Goal: Task Accomplishment & Management: Use online tool/utility

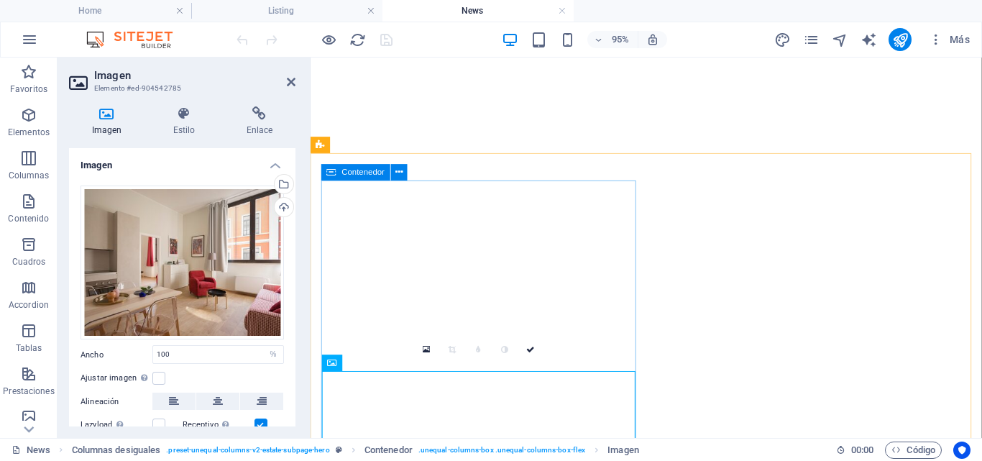
select select "%"
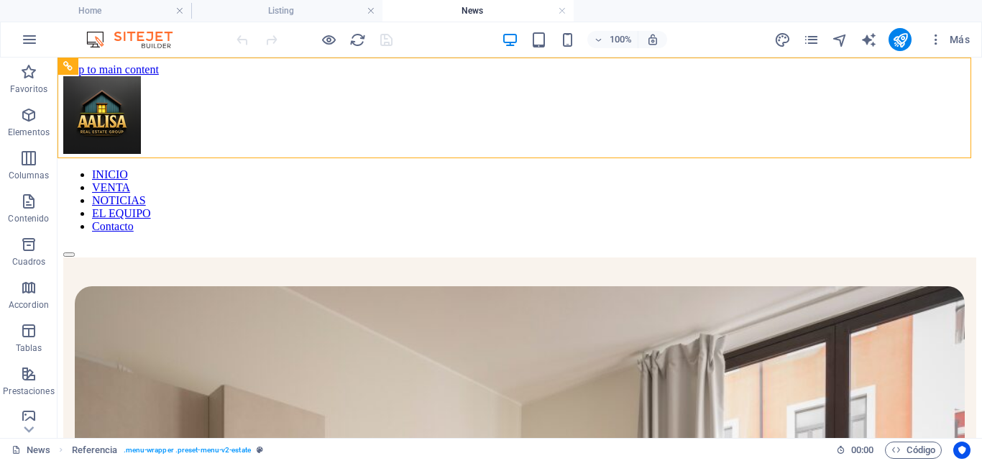
drag, startPoint x: 58, startPoint y: 58, endPoint x: 973, endPoint y: 106, distance: 916.5
select select "%"
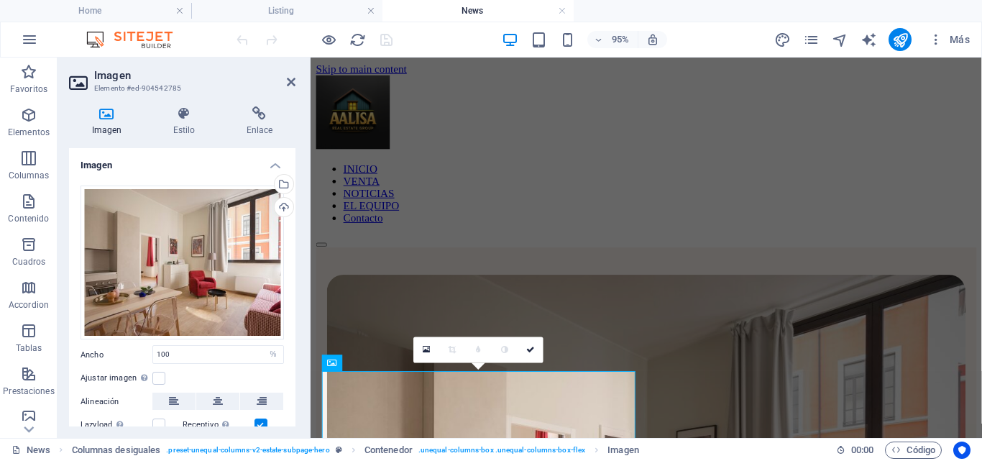
click at [101, 112] on icon at bounding box center [106, 113] width 75 height 14
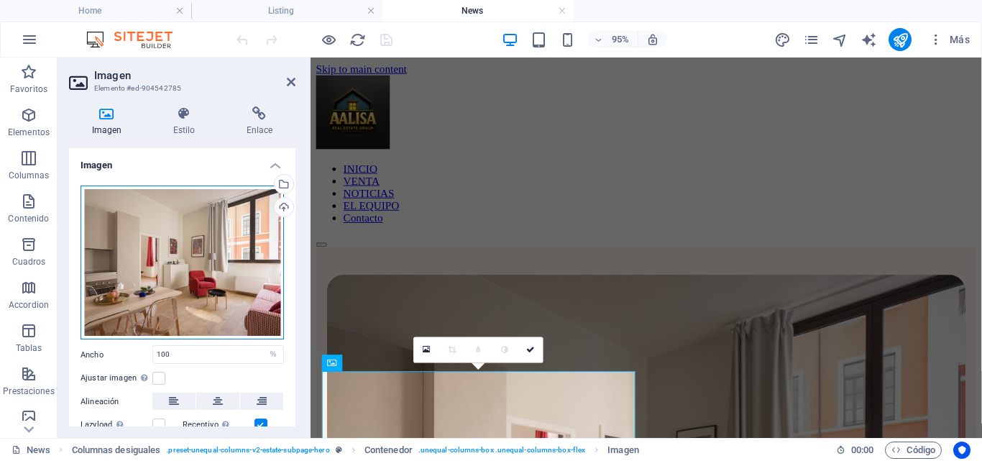
click at [241, 226] on div "Arrastra archivos aquí, haz clic para escoger archivos o selecciona archivos de…" at bounding box center [182, 262] width 203 height 155
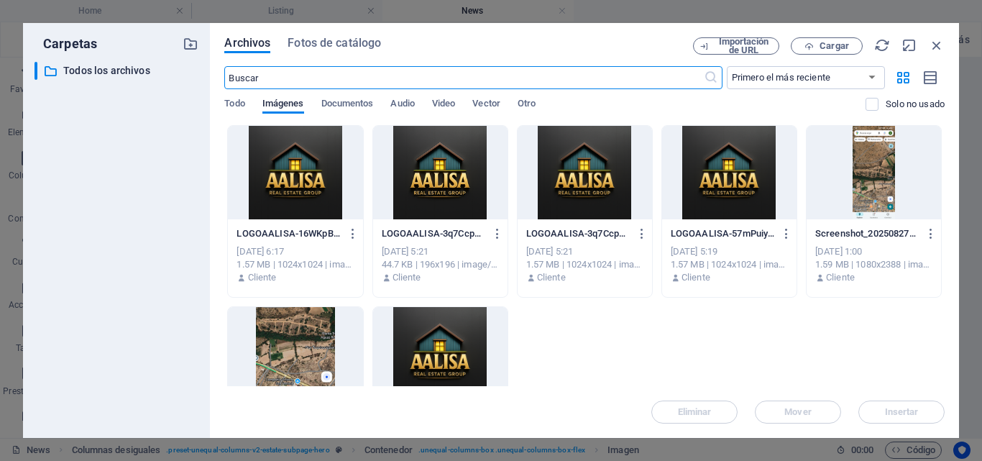
click at [261, 316] on div at bounding box center [295, 353] width 134 height 93
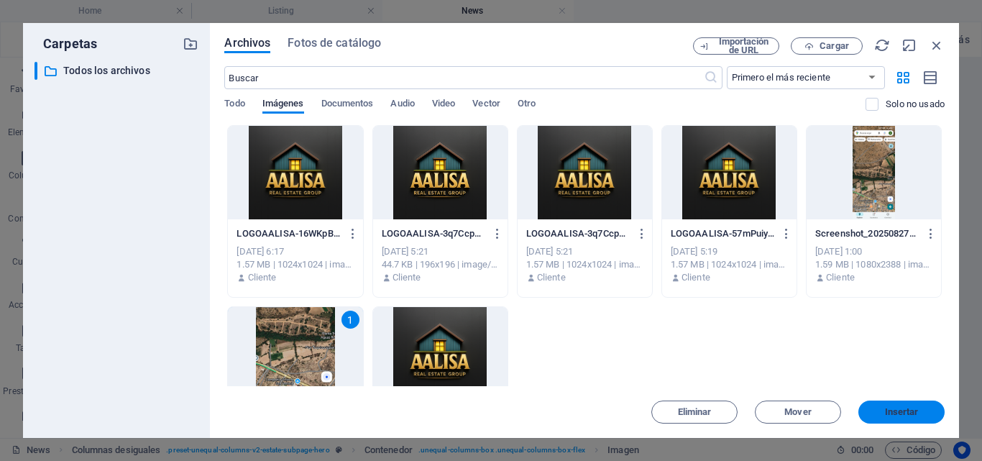
click at [904, 408] on span "Insertar" at bounding box center [902, 412] width 34 height 9
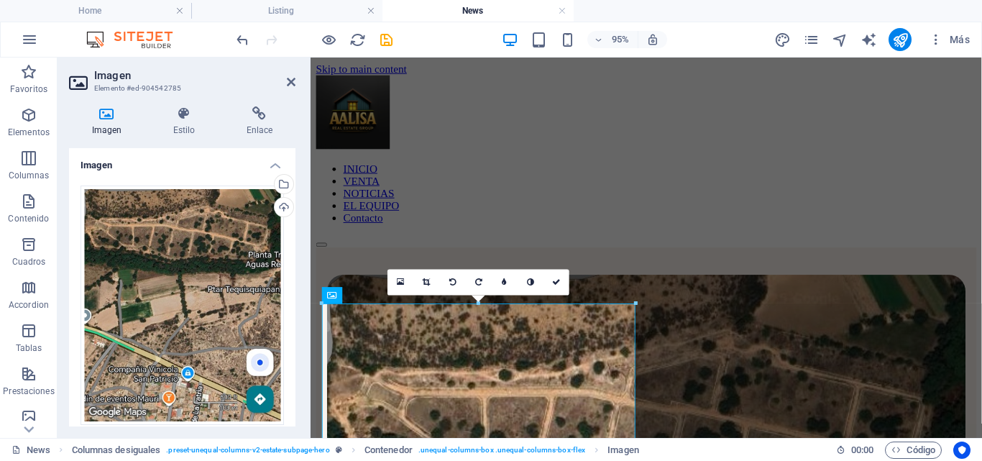
click at [272, 164] on h4 "Imagen" at bounding box center [182, 161] width 226 height 26
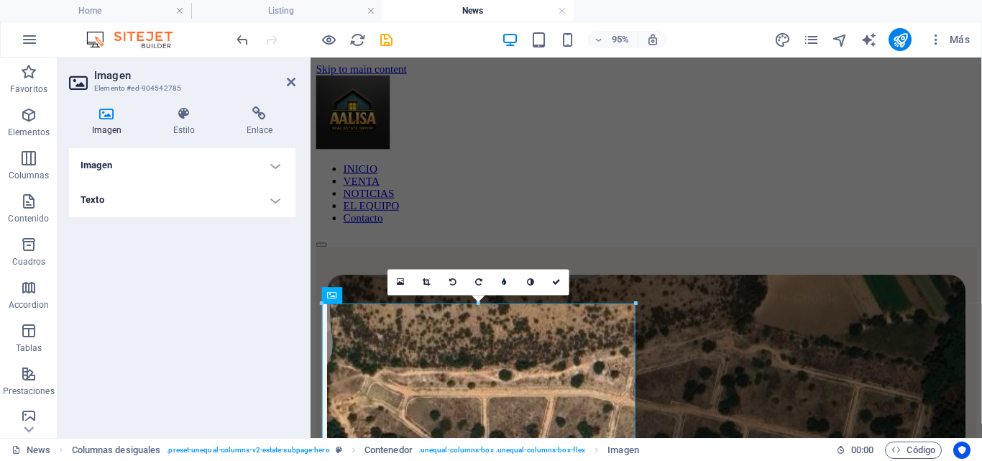
click at [272, 164] on h4 "Imagen" at bounding box center [182, 165] width 226 height 35
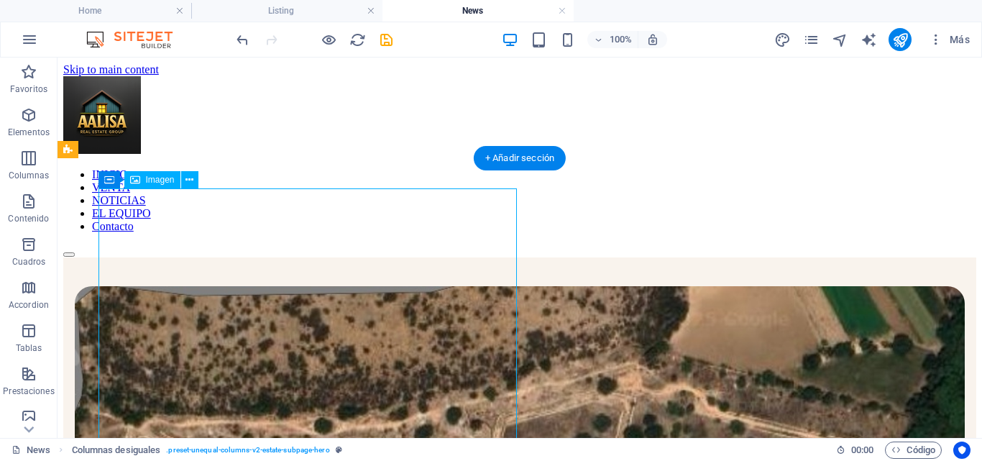
select select "%"
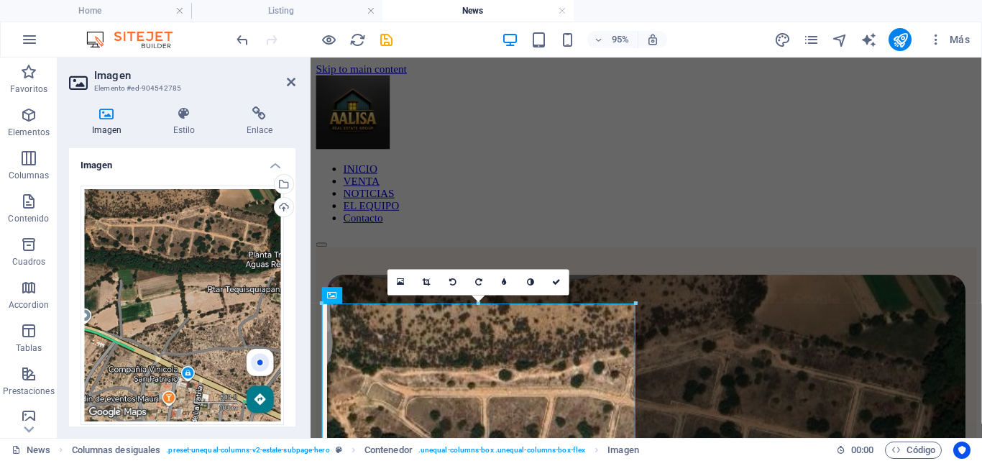
drag, startPoint x: 291, startPoint y: 226, endPoint x: 288, endPoint y: 311, distance: 85.6
click at [288, 311] on div "Arrastra archivos aquí, haz clic para escoger archivos o selecciona archivos de…" at bounding box center [182, 375] width 226 height 403
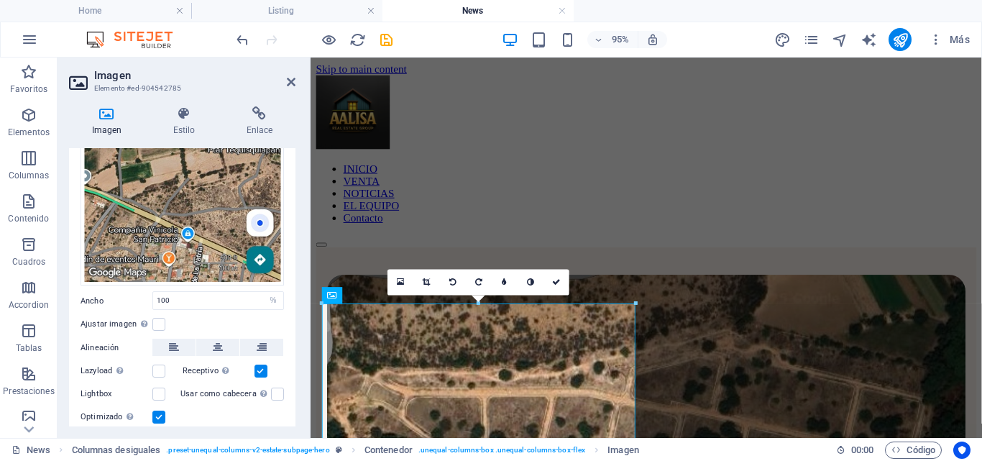
scroll to position [155, 0]
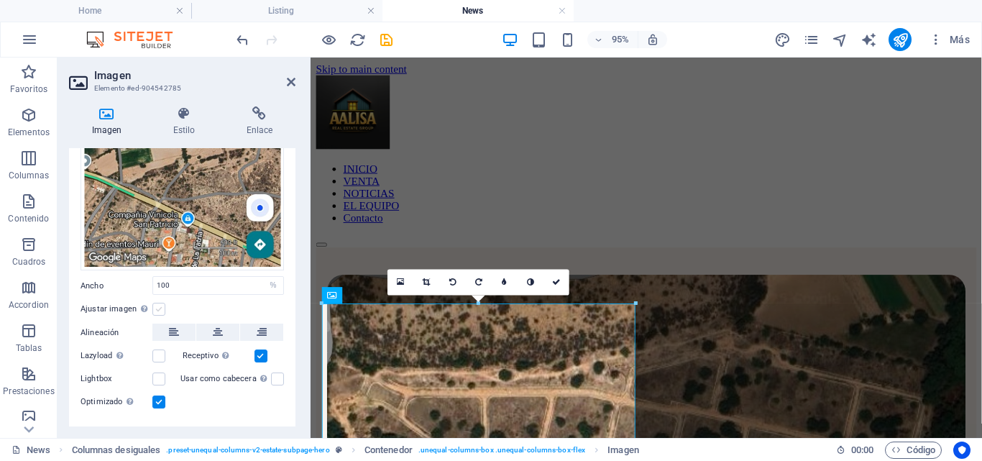
click at [160, 303] on label at bounding box center [158, 309] width 13 height 13
click at [0, 0] on input "Ajustar imagen Ajustar imagen automáticamente a un ancho y alto fijo" at bounding box center [0, 0] width 0 height 0
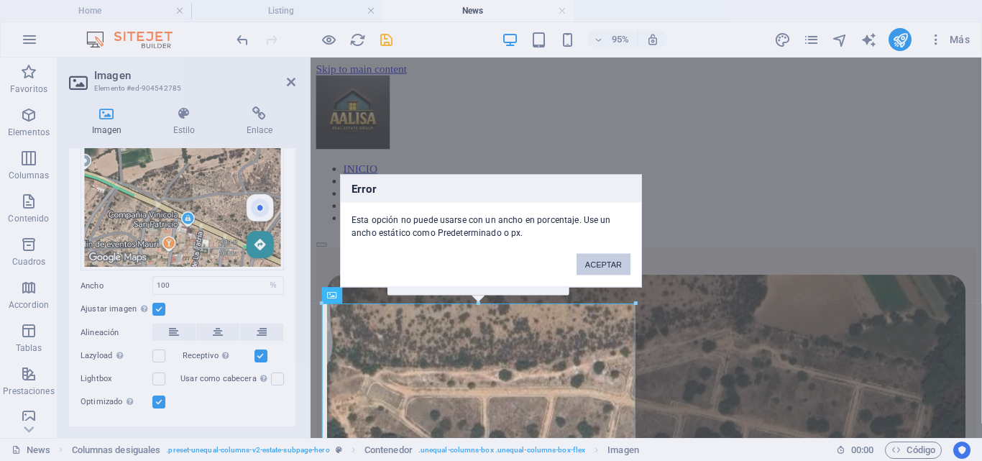
click at [599, 263] on button "ACEPTAR" at bounding box center [604, 264] width 54 height 22
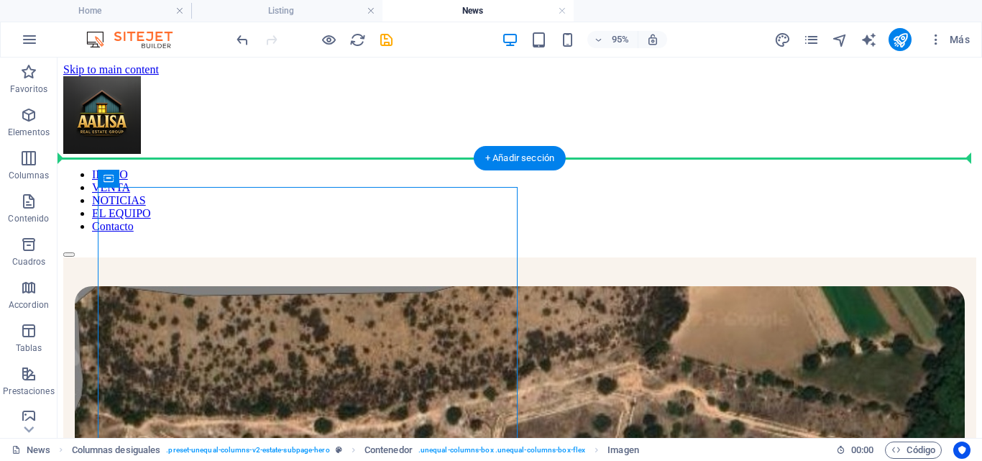
drag, startPoint x: 656, startPoint y: 321, endPoint x: 437, endPoint y: 292, distance: 221.1
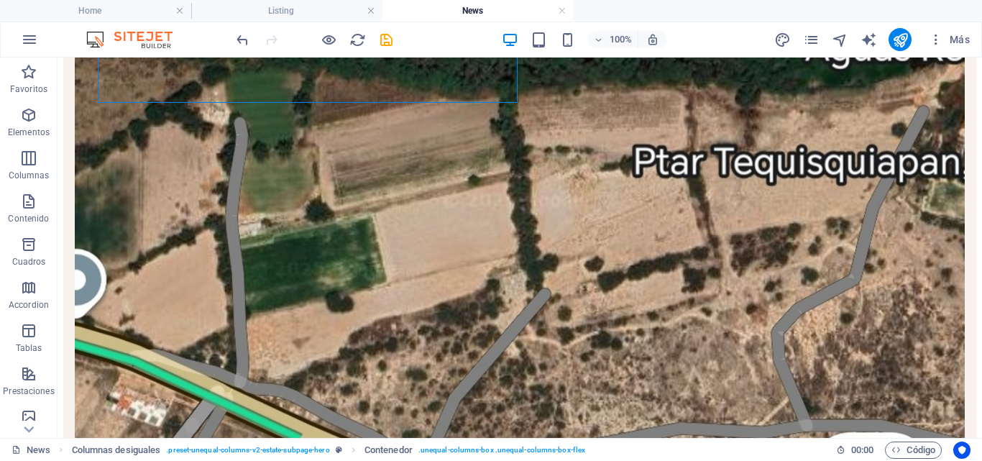
scroll to position [583, 0]
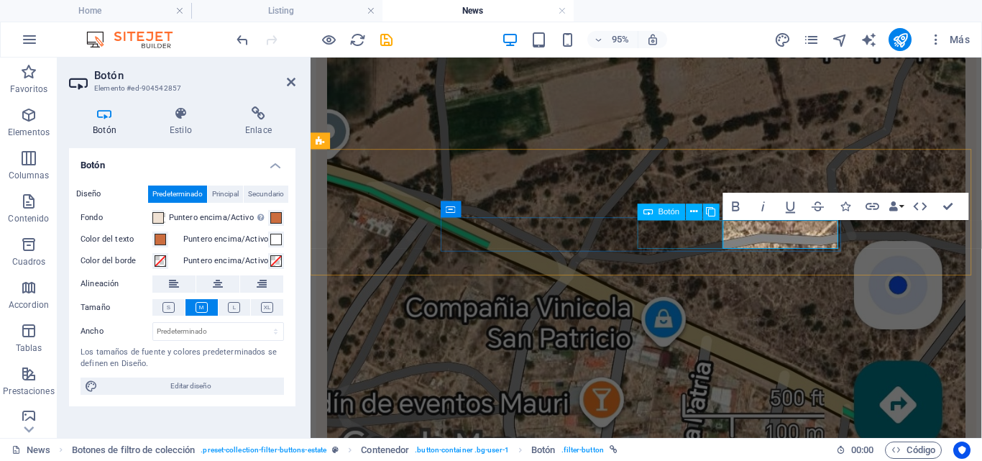
scroll to position [711, 0]
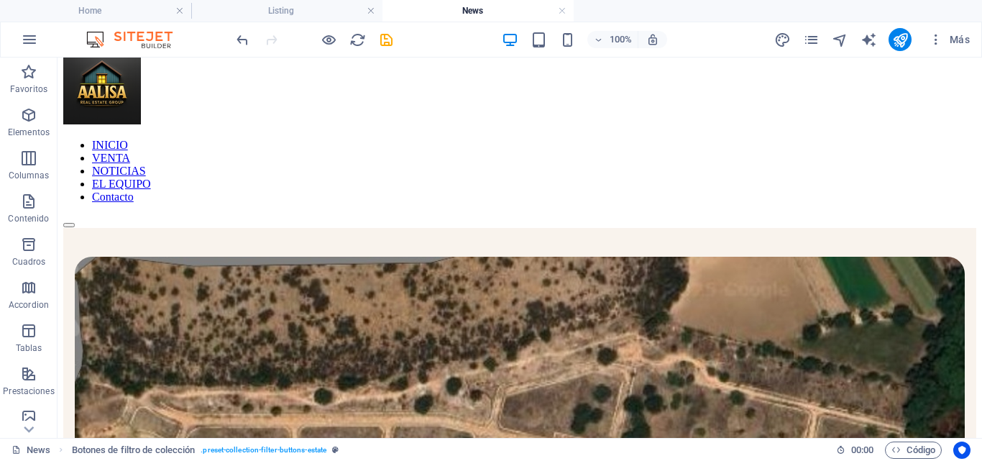
scroll to position [0, 0]
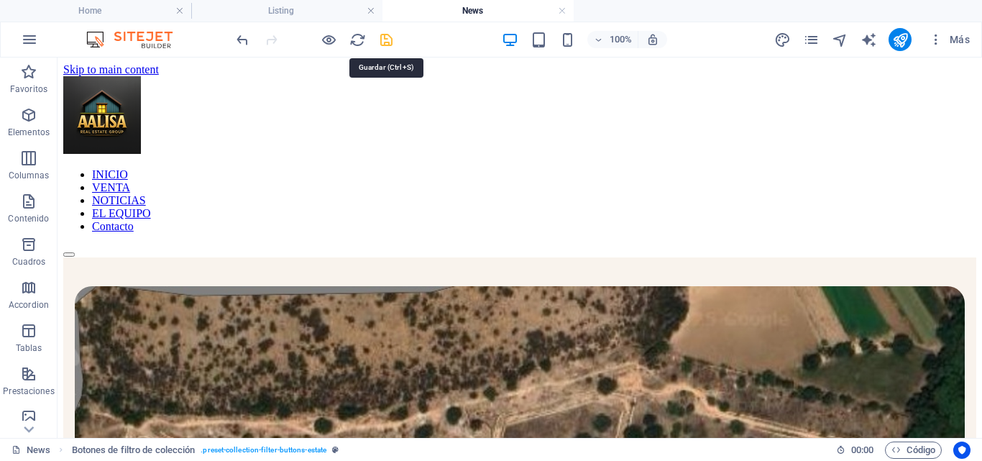
click at [386, 40] on icon "save" at bounding box center [386, 40] width 17 height 17
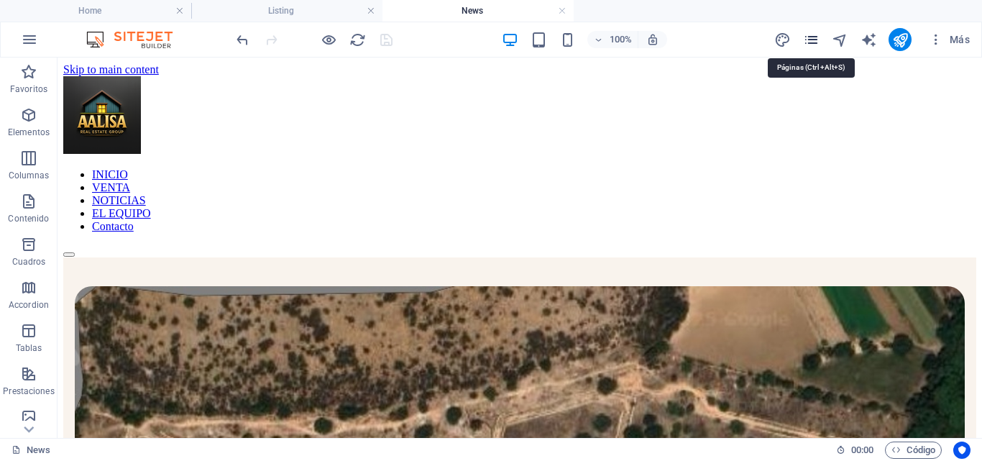
click at [812, 40] on icon "pages" at bounding box center [811, 40] width 17 height 17
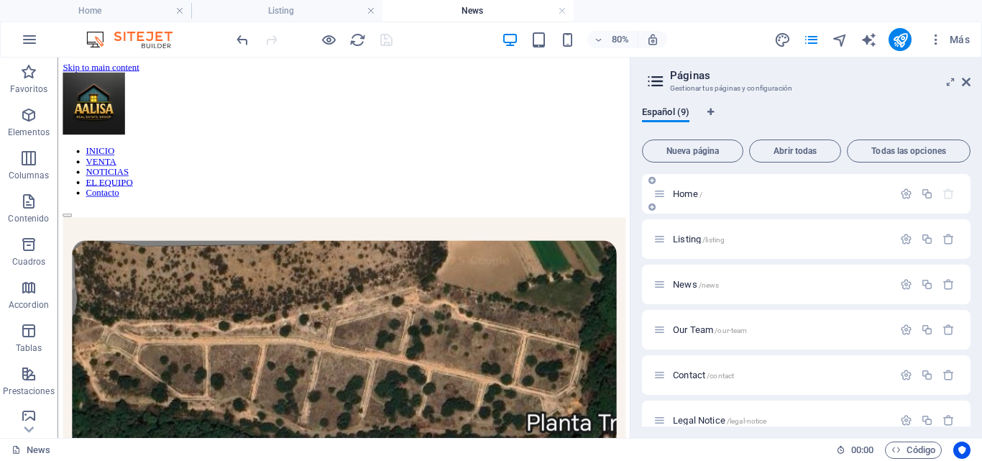
click at [687, 195] on span "Home /" at bounding box center [687, 193] width 29 height 11
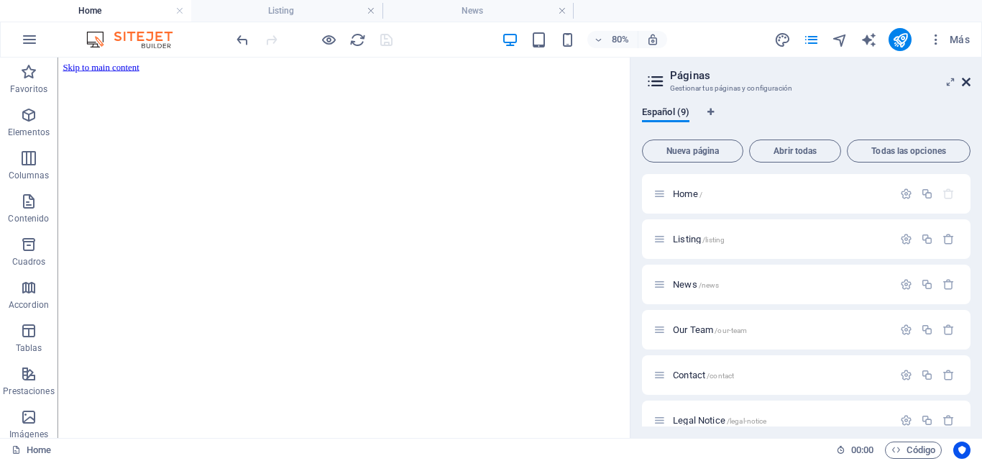
click at [962, 81] on icon at bounding box center [966, 82] width 9 height 12
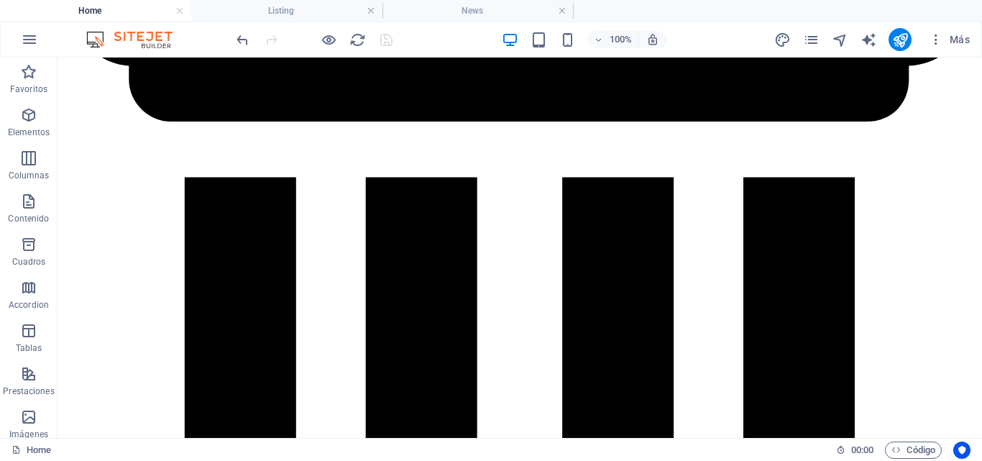
scroll to position [2865, 0]
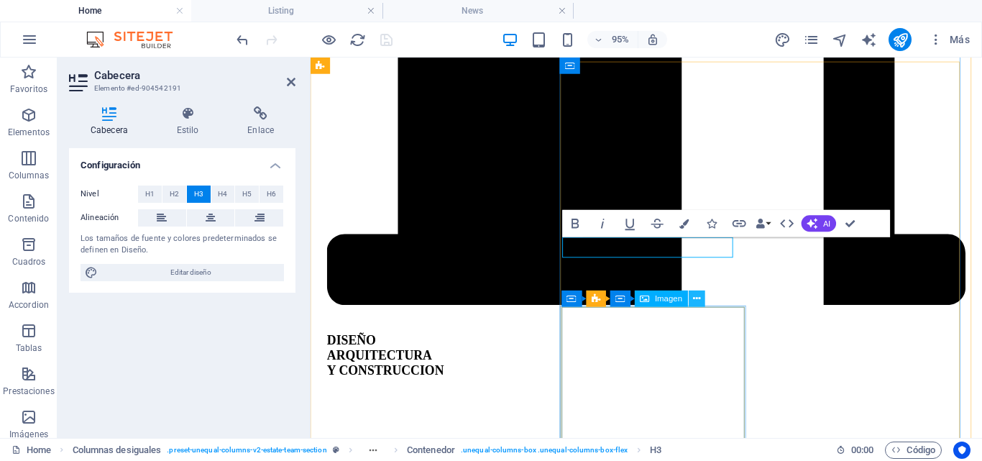
scroll to position [3262, 0]
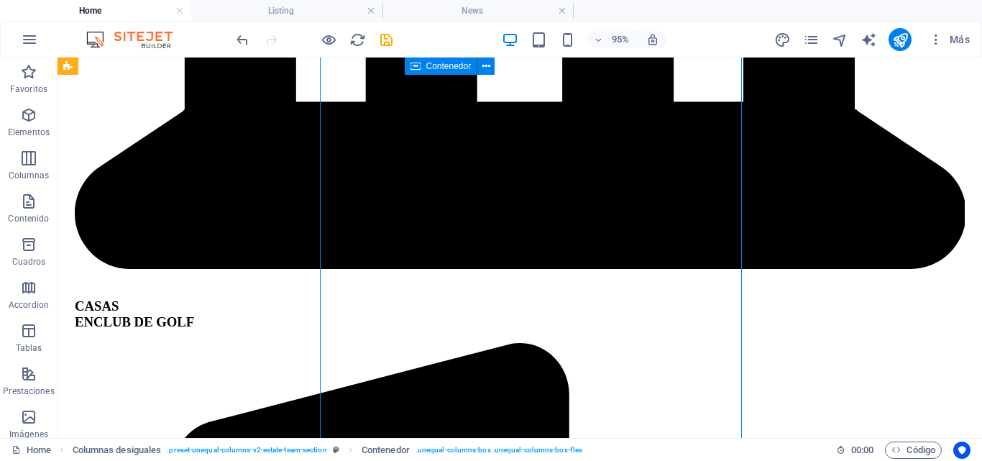
scroll to position [2904, 0]
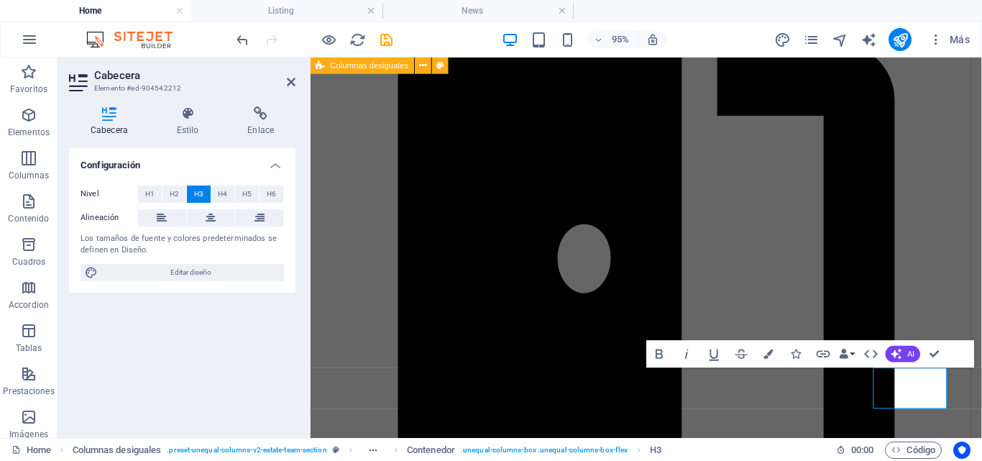
scroll to position [3226, 0]
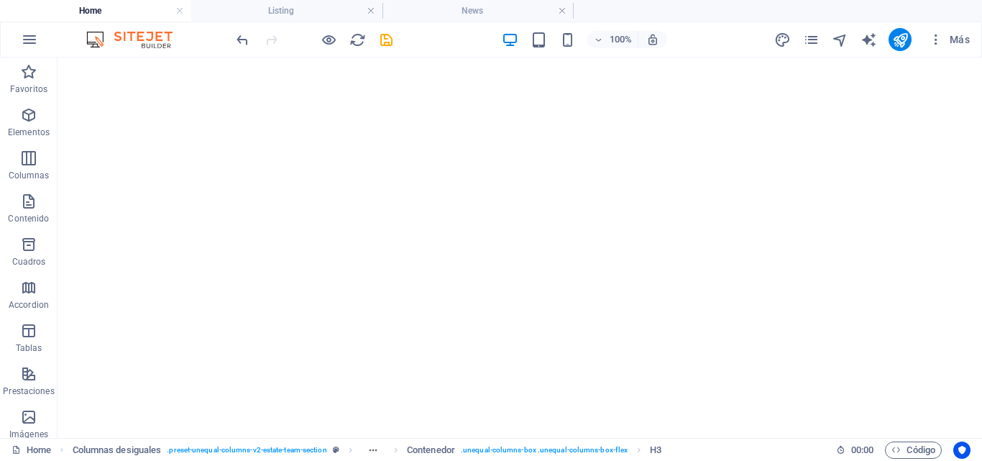
scroll to position [0, 0]
click at [387, 34] on icon "save" at bounding box center [386, 40] width 17 height 17
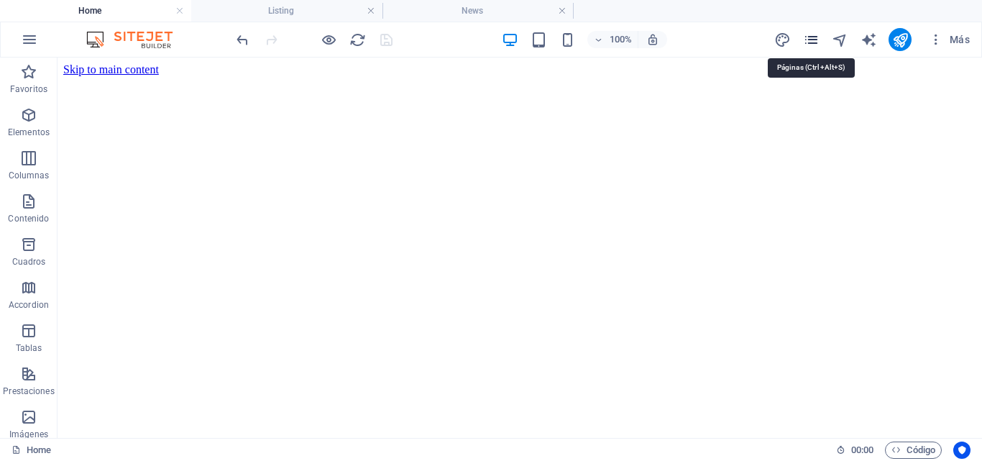
click at [815, 36] on icon "pages" at bounding box center [811, 40] width 17 height 17
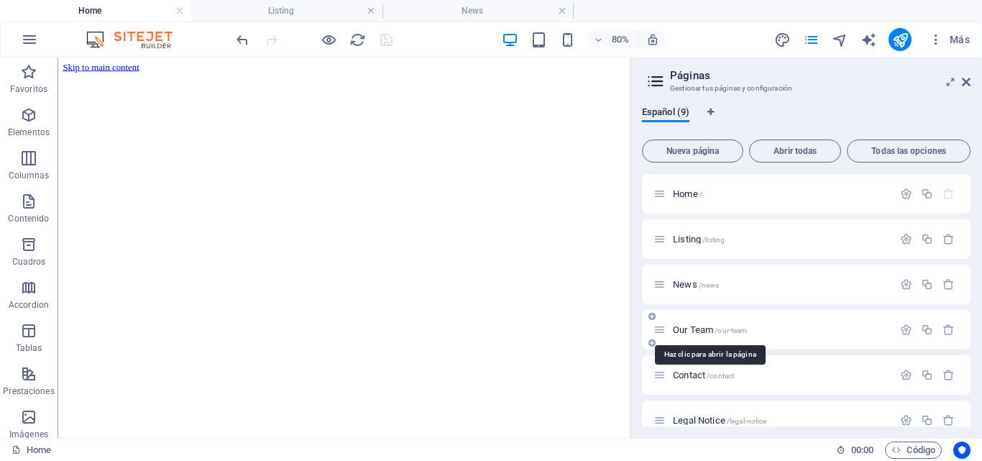
click at [696, 327] on span "Our Team /our-team" at bounding box center [710, 329] width 74 height 11
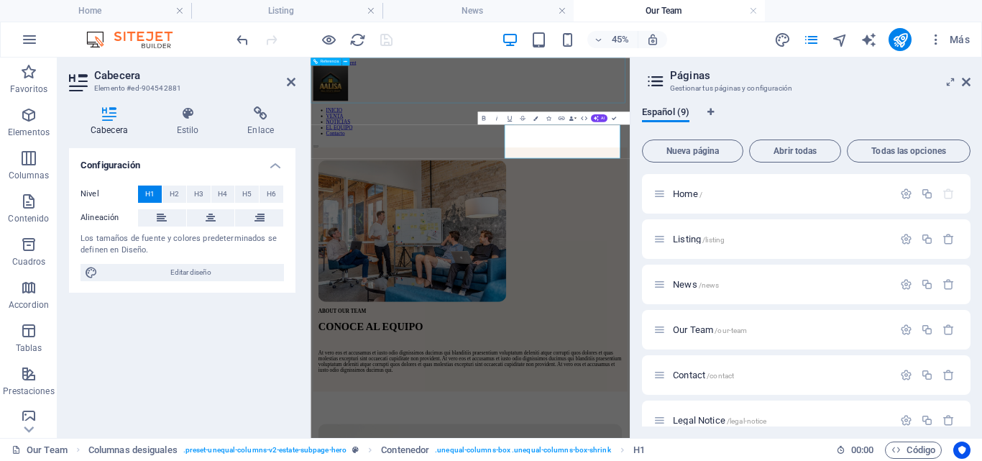
click at [643, 155] on div "INICIO VENTA NOTICIAS EL EQUIPO Contacto" at bounding box center [665, 166] width 698 height 181
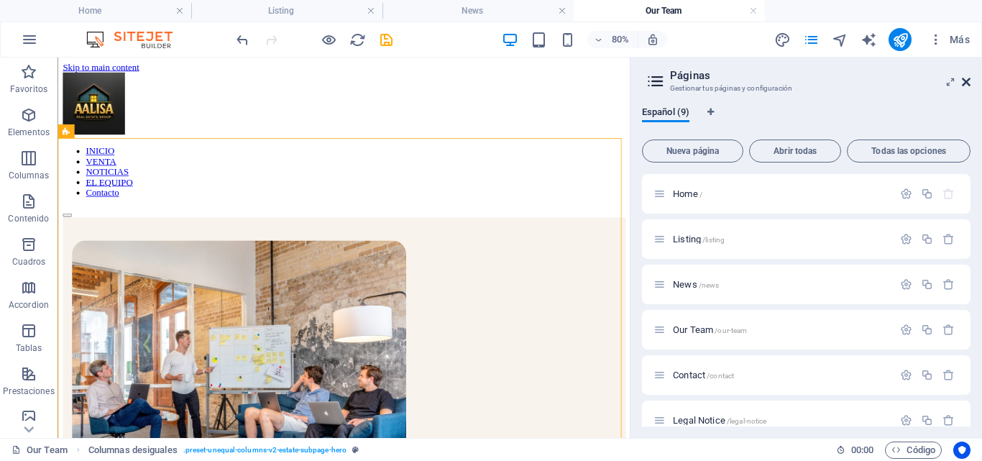
click at [967, 81] on icon at bounding box center [966, 82] width 9 height 12
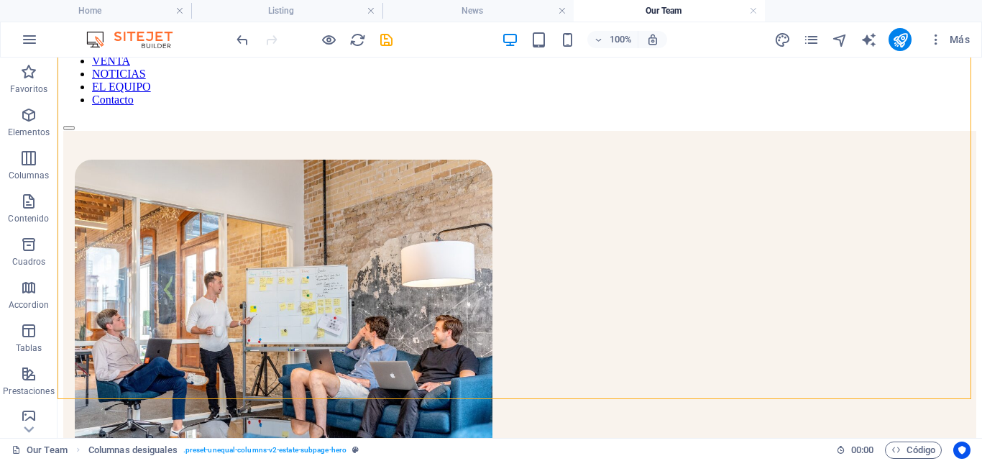
scroll to position [132, 0]
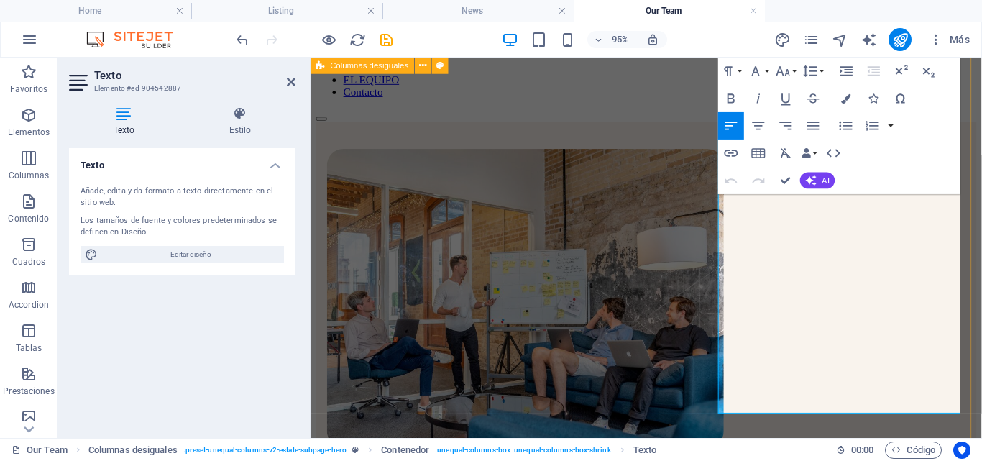
drag, startPoint x: 922, startPoint y: 421, endPoint x: 731, endPoint y: 199, distance: 292.6
click at [731, 199] on div "ACERCA DE [PERSON_NAME] CONOCE AL EQUIPO At vero eos et accusamus et iusto odio…" at bounding box center [663, 396] width 695 height 542
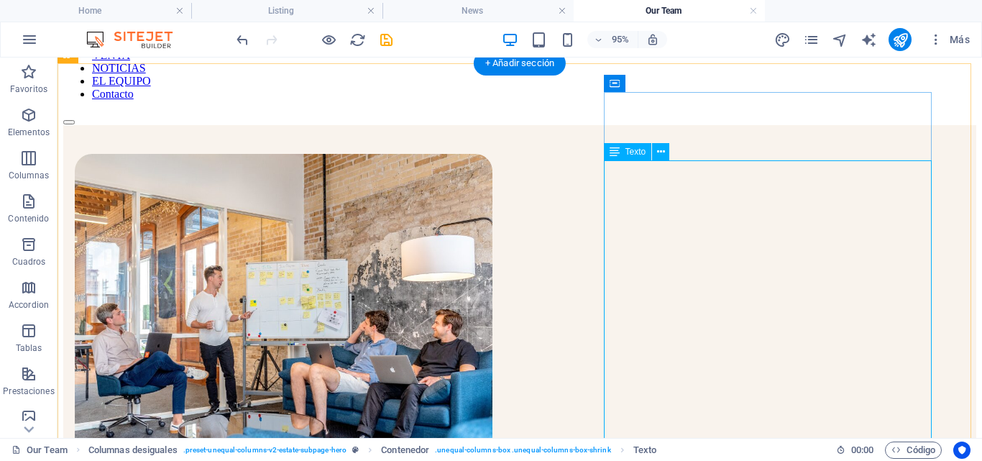
scroll to position [95, 0]
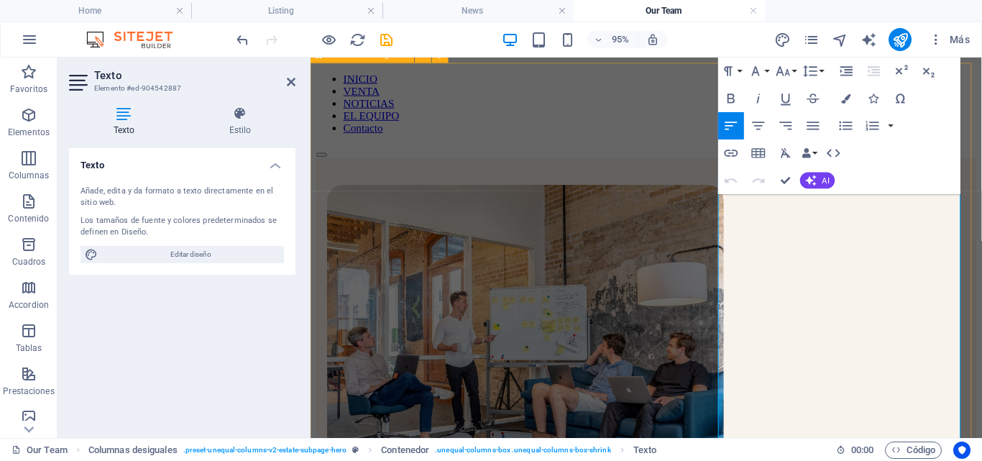
drag, startPoint x: 817, startPoint y: 420, endPoint x: 727, endPoint y: 196, distance: 241.6
click at [727, 196] on div "ACERCA DE [PERSON_NAME] CONOCE AL EQUIPO At vero eos et accusamus et iusto odio…" at bounding box center [663, 461] width 695 height 599
drag, startPoint x: 866, startPoint y: 359, endPoint x: 733, endPoint y: 196, distance: 210.4
click at [733, 196] on div "ACERCA DE NOSOTROS CONOCE AL EQUIPO enfoque se basa en la creatividad, la efici…" at bounding box center [663, 439] width 695 height 554
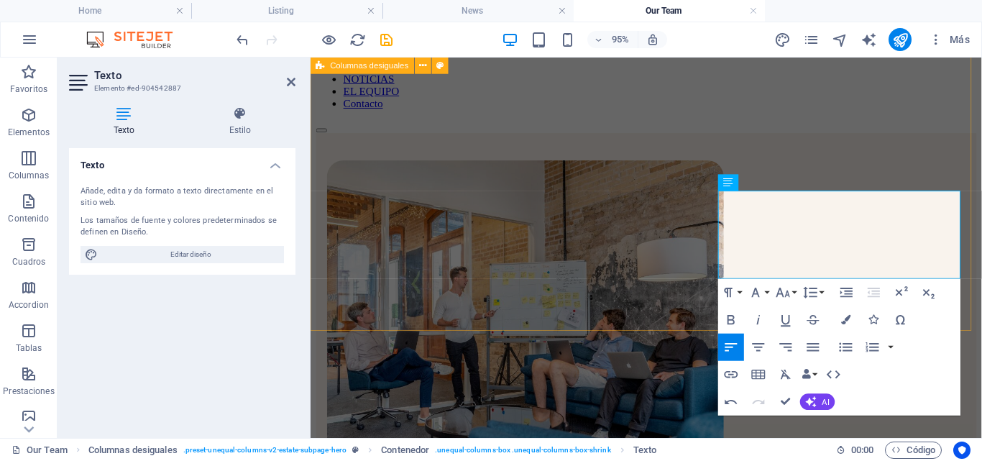
drag, startPoint x: 841, startPoint y: 278, endPoint x: 736, endPoint y: 227, distance: 116.4
click at [736, 227] on div "ACERCA DE NOSOTROS CONOCE AL EQUIPO Buscamos no solo cumplir, sino superar las …" at bounding box center [663, 401] width 695 height 528
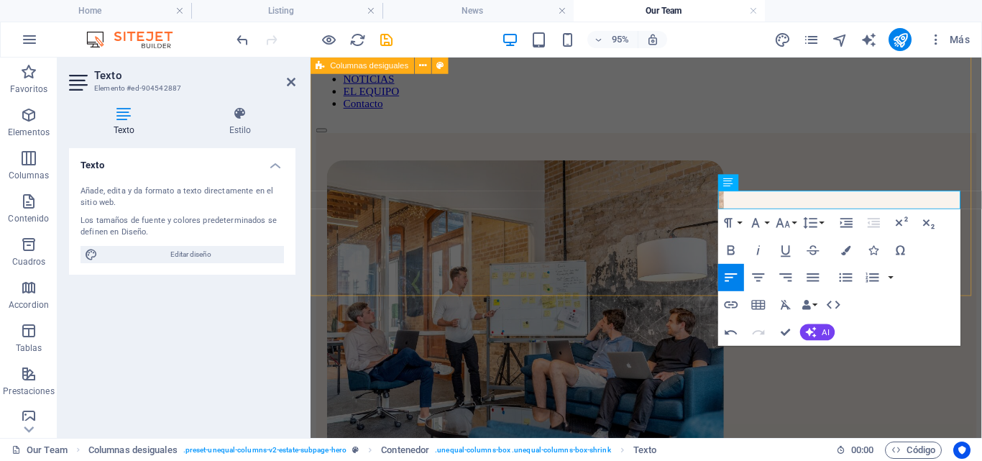
scroll to position [157, 0]
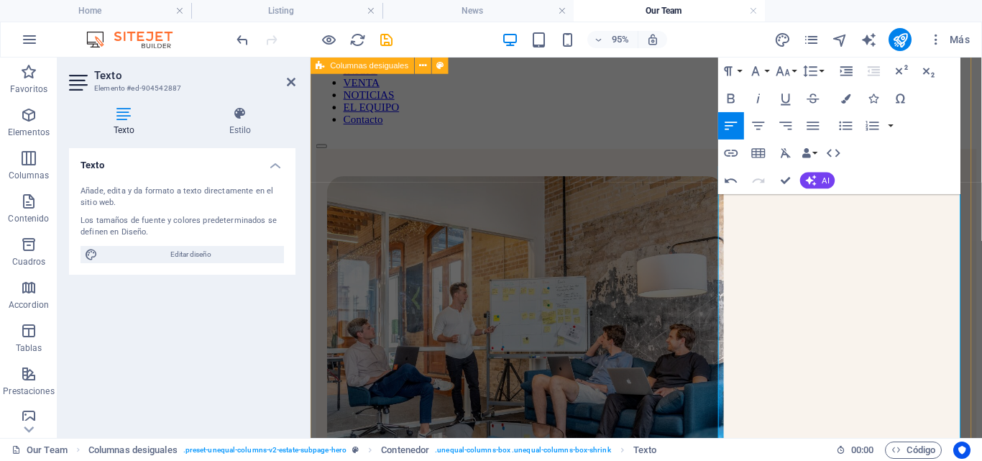
click at [702, 198] on div "ACERCA DE NOSOTROS CONOCE AL EQUIPO Somos un equipo joven, dinámico y altamente…" at bounding box center [663, 449] width 695 height 591
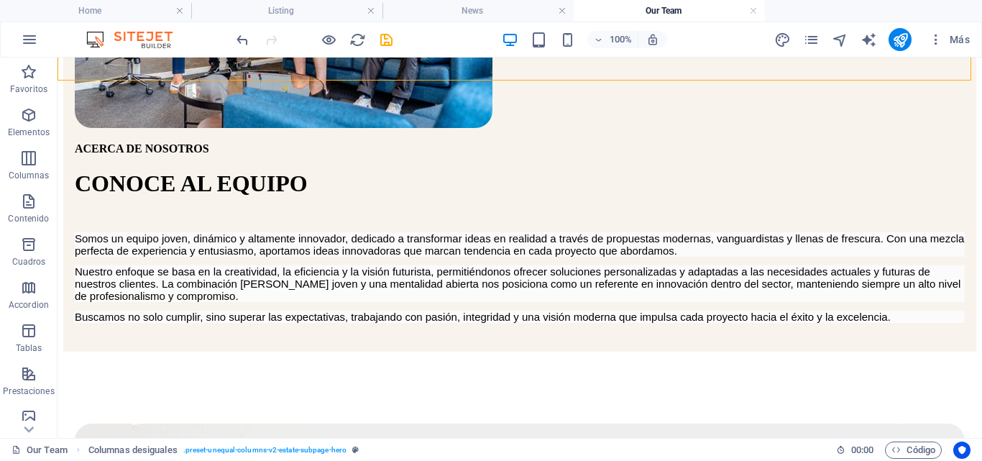
scroll to position [489, 0]
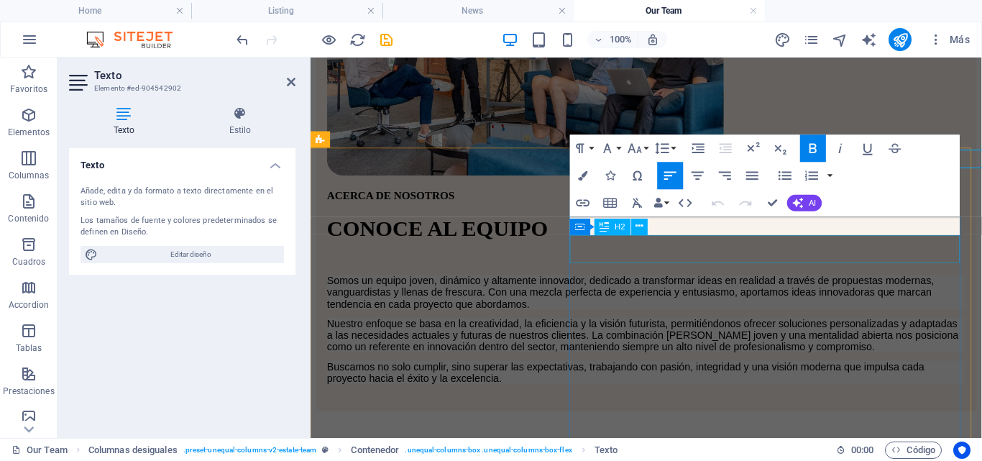
scroll to position [503, 0]
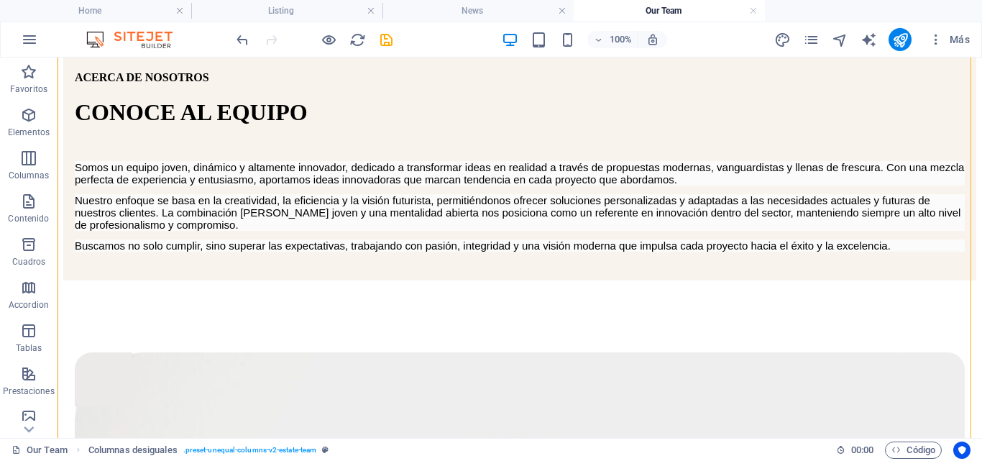
scroll to position [544, 0]
click at [387, 37] on icon "save" at bounding box center [386, 40] width 17 height 17
